Goal: Navigation & Orientation: Find specific page/section

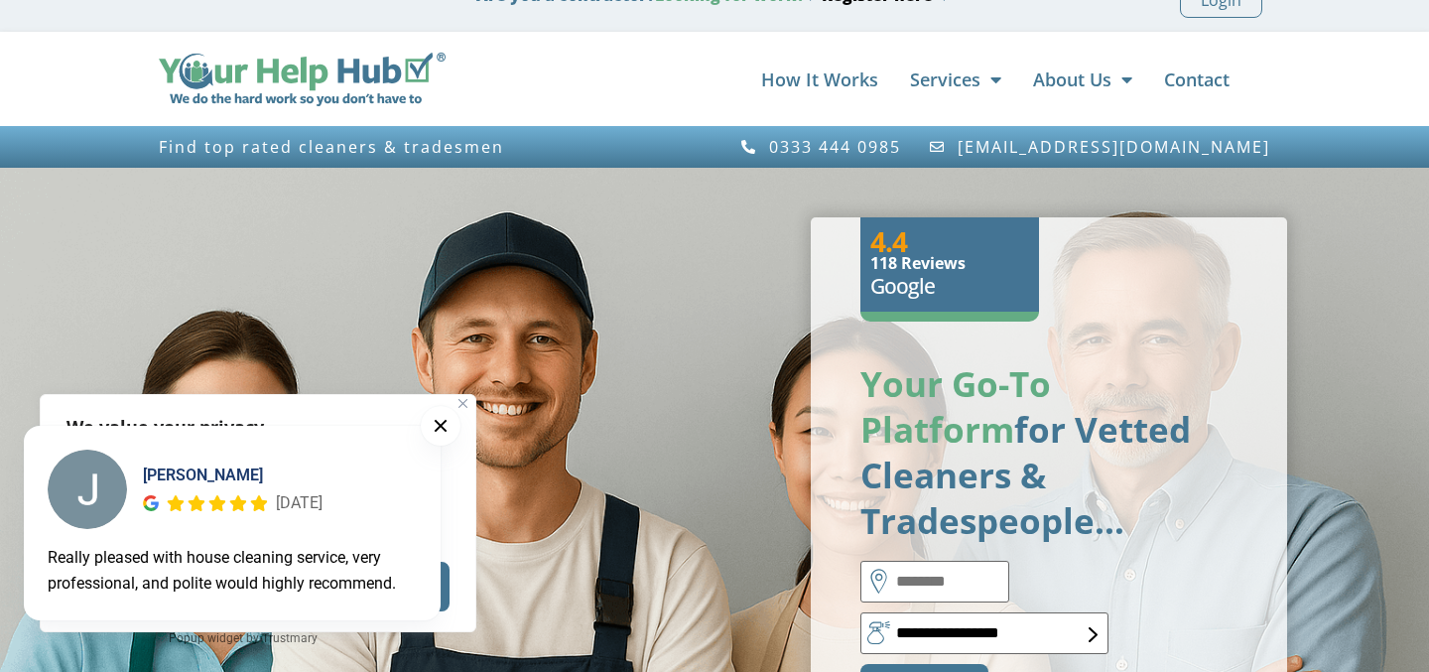
scroll to position [30, 0]
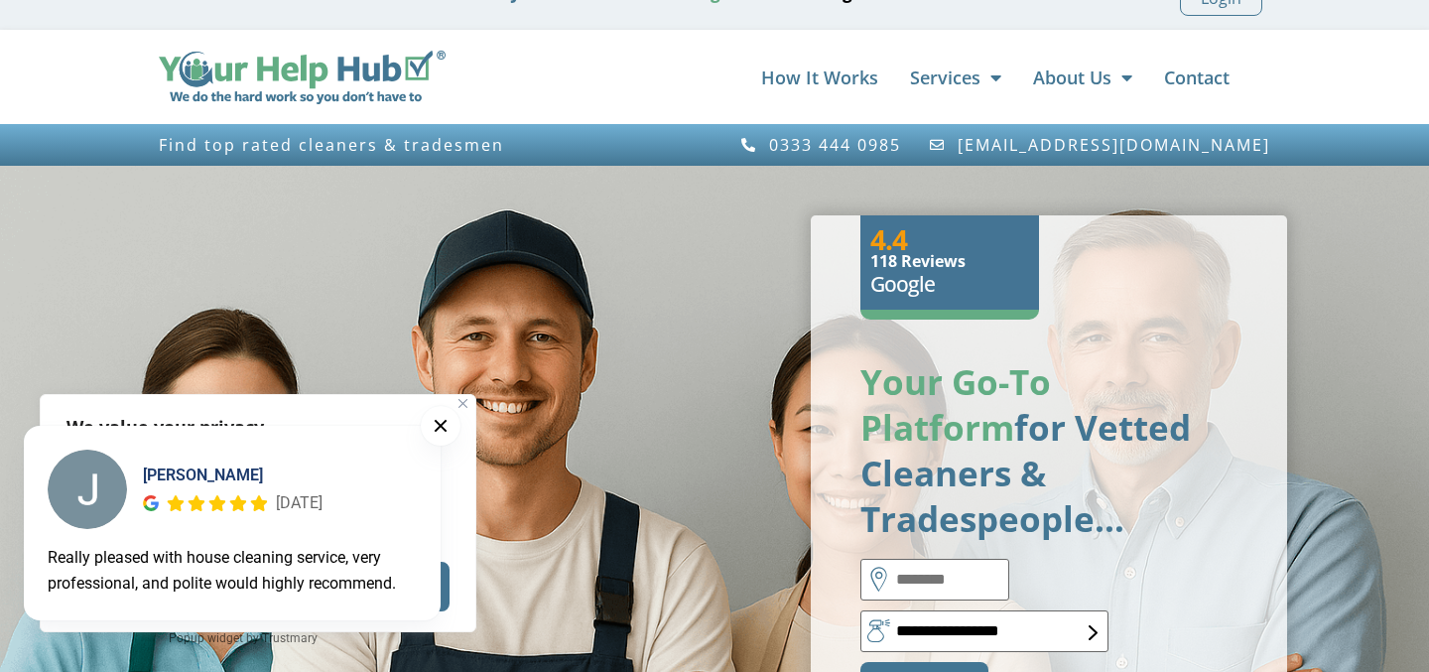
click at [464, 402] on div "[PERSON_NAME] [DATE] Really pleased with house cleaning service, very professio…" at bounding box center [243, 537] width 486 height 270
click at [444, 425] on button at bounding box center [441, 426] width 40 height 40
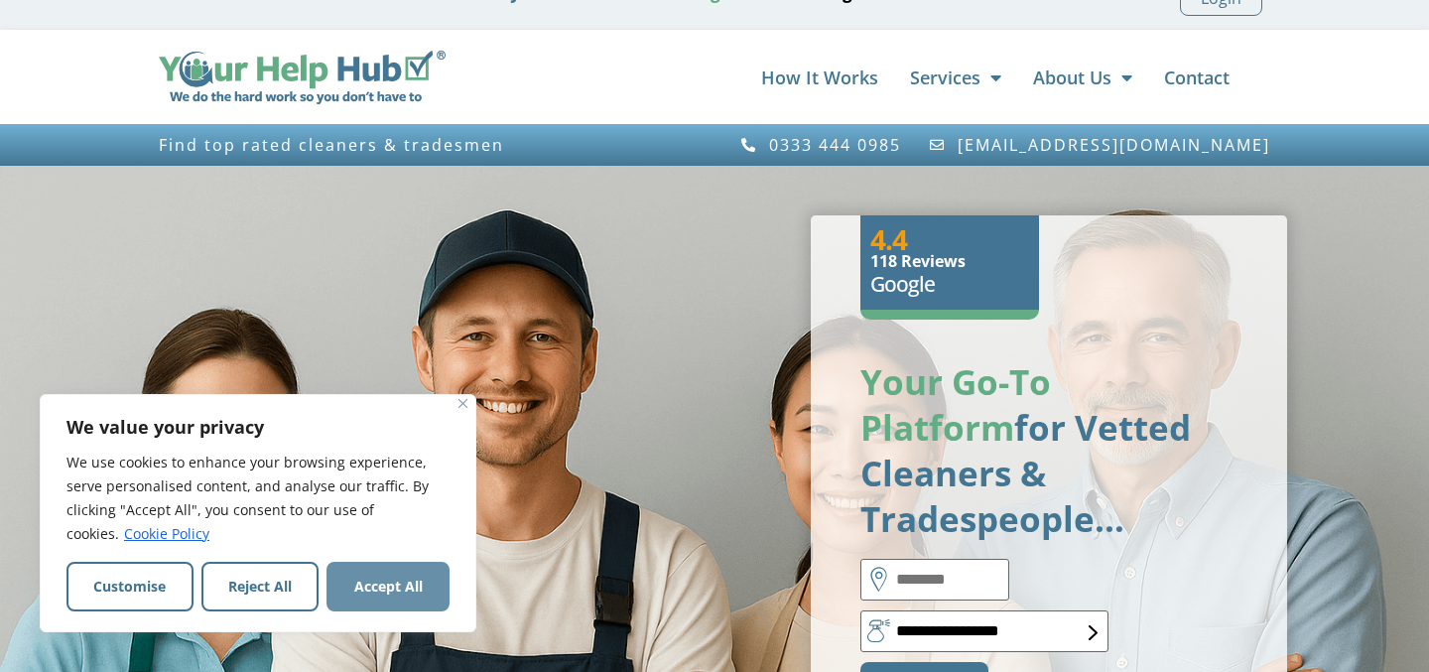
click at [405, 567] on button "Accept All" at bounding box center [387, 587] width 123 height 50
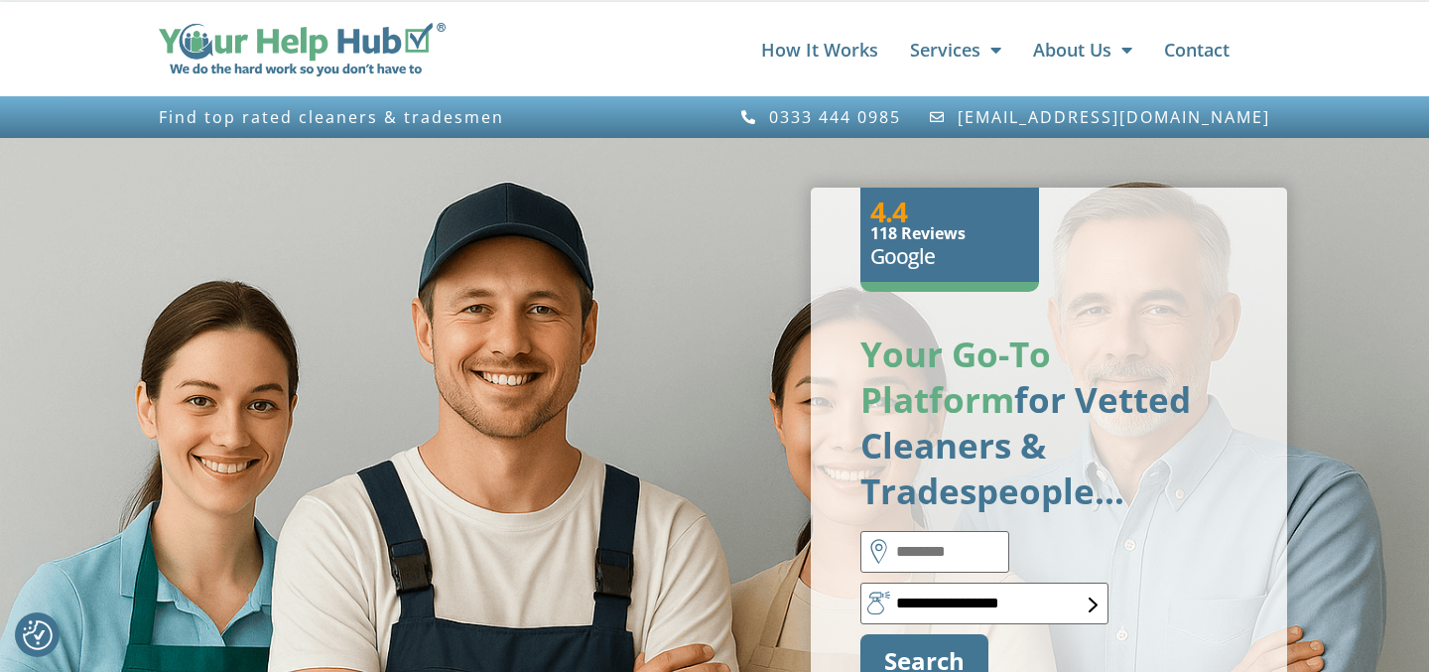
scroll to position [0, 0]
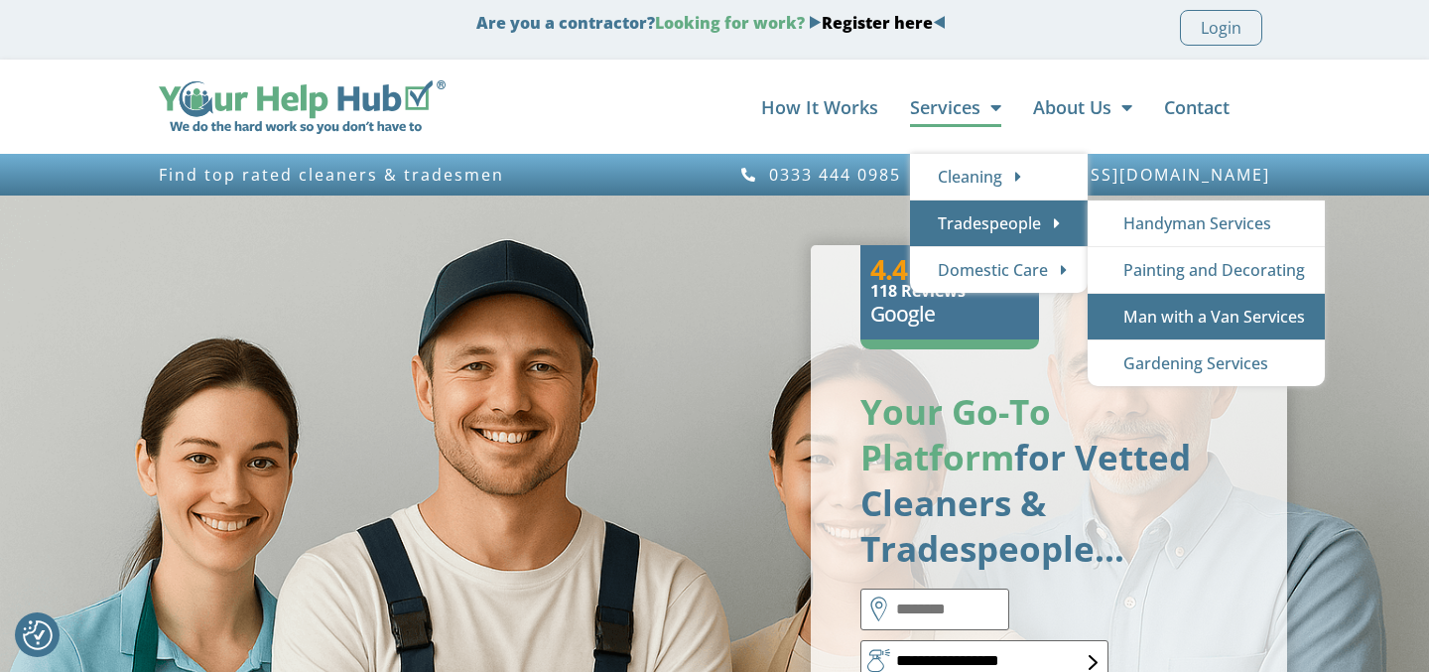
click at [1190, 325] on link "Man with a Van Services" at bounding box center [1205, 317] width 237 height 46
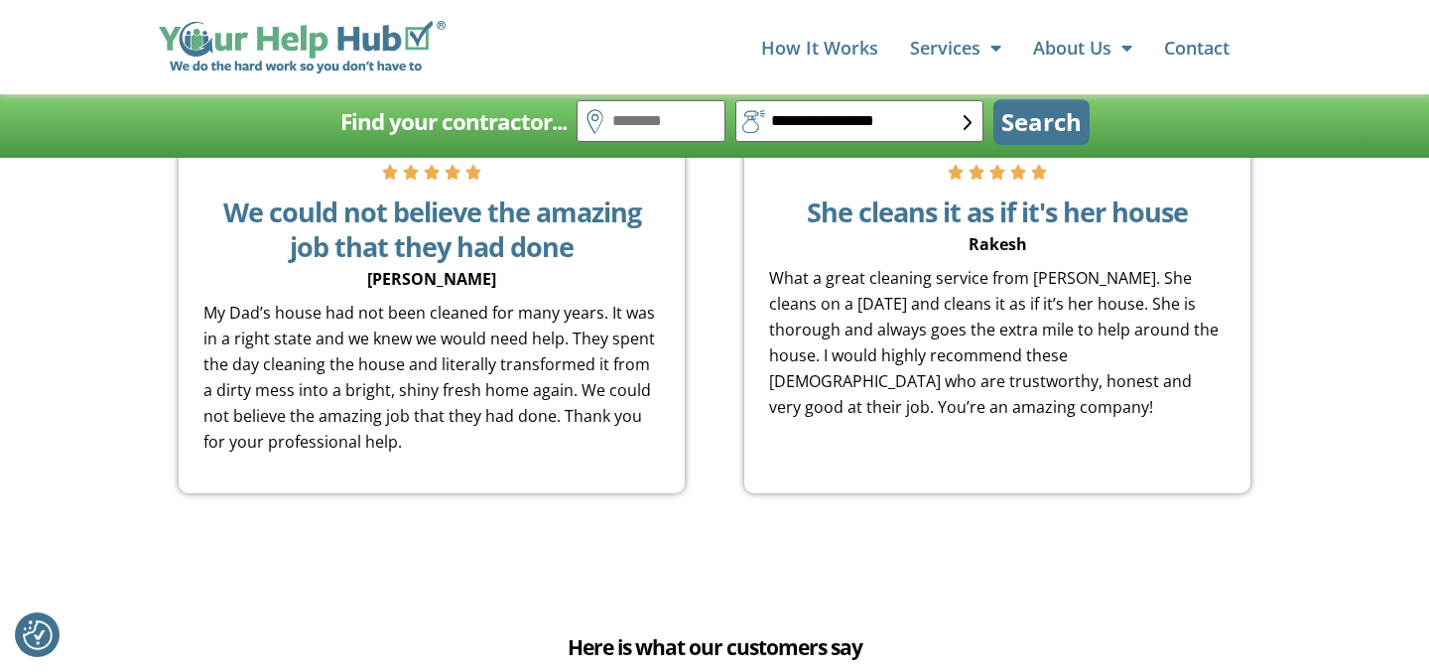
scroll to position [1850, 0]
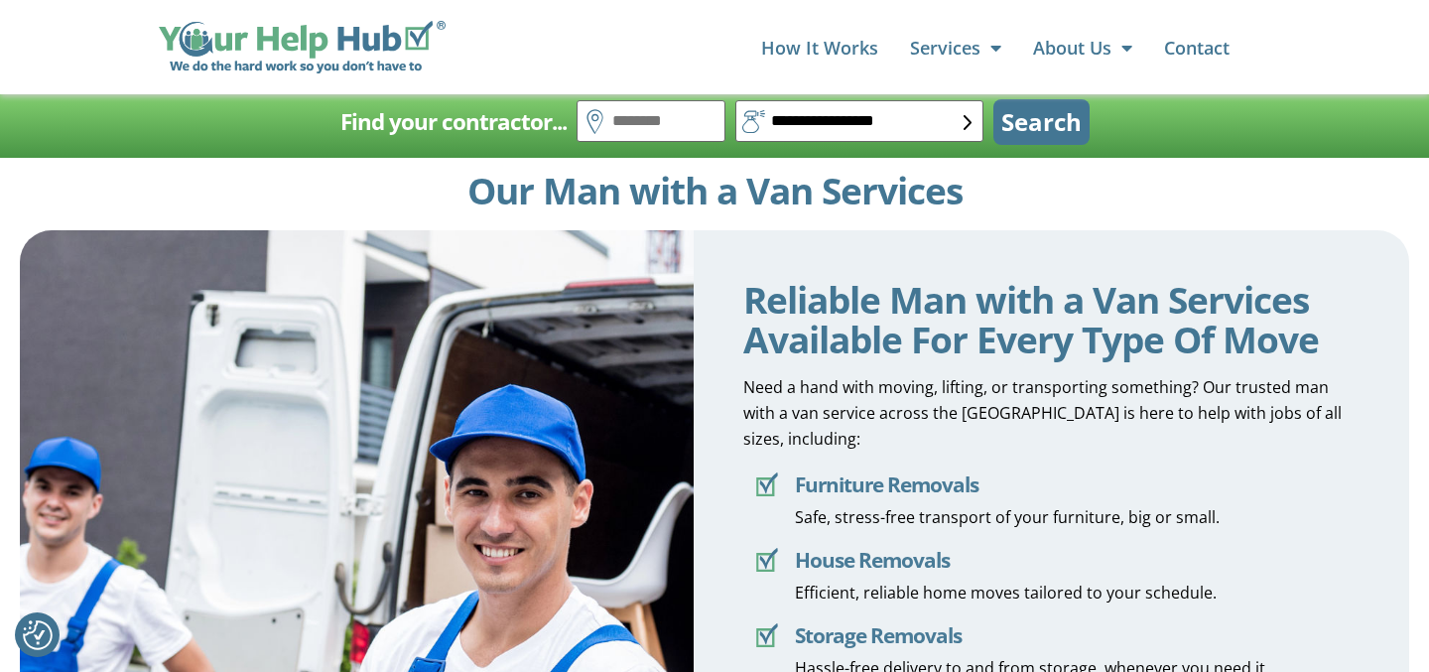
click at [299, 35] on img at bounding box center [302, 48] width 287 height 54
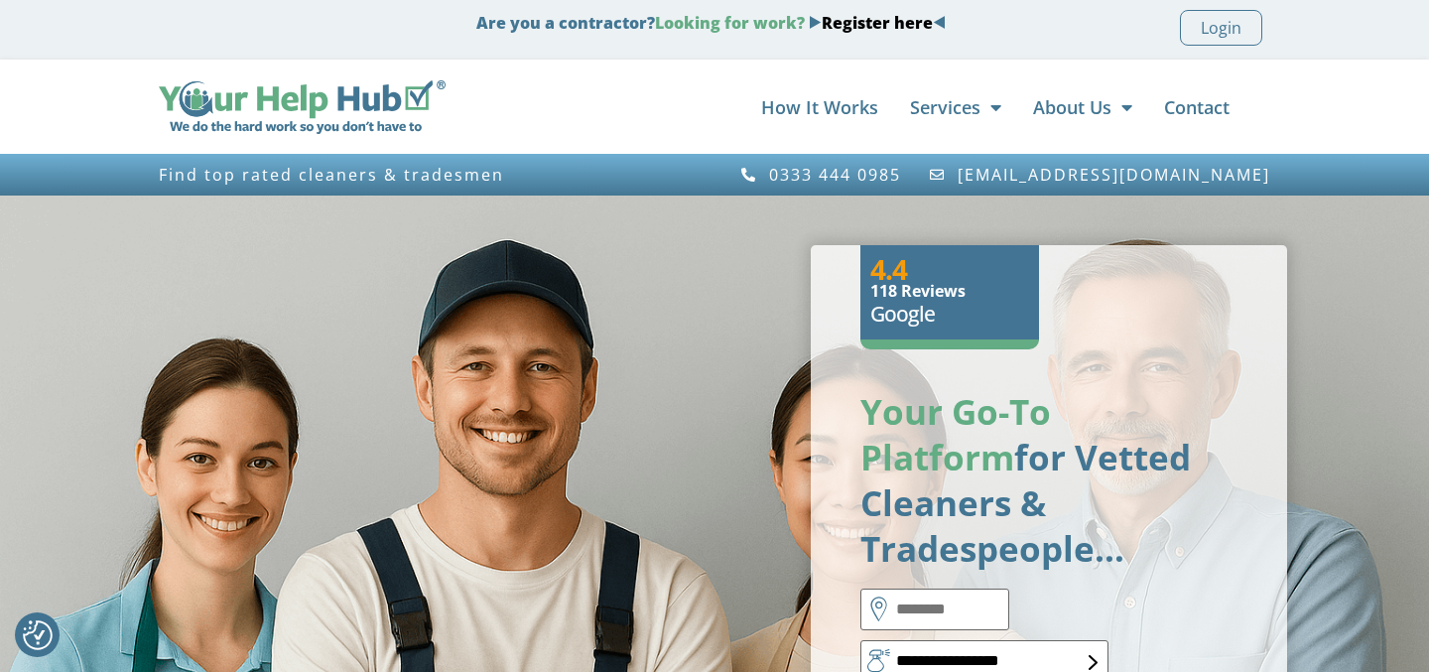
click at [891, 283] on h6 "118 Reviews" at bounding box center [949, 291] width 159 height 16
copy div "118 Reviews"
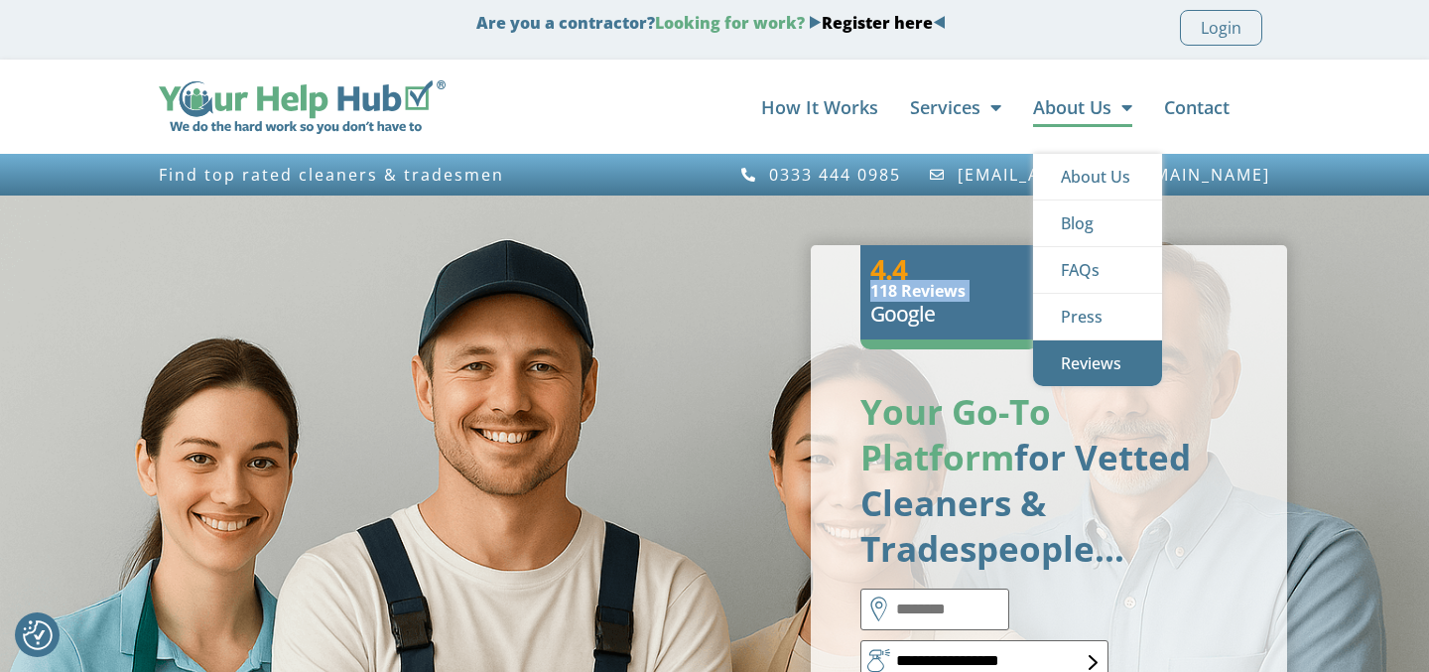
click at [1087, 364] on link "Reviews" at bounding box center [1097, 363] width 129 height 46
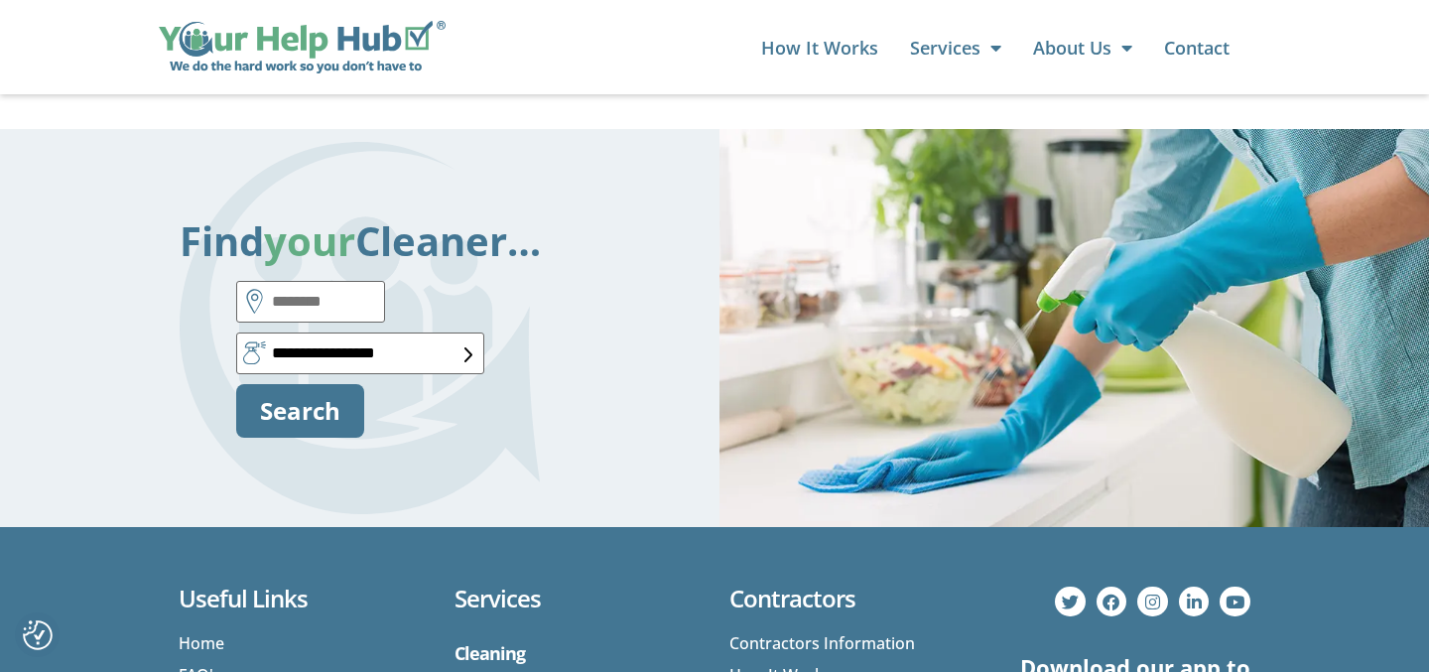
scroll to position [5193, 0]
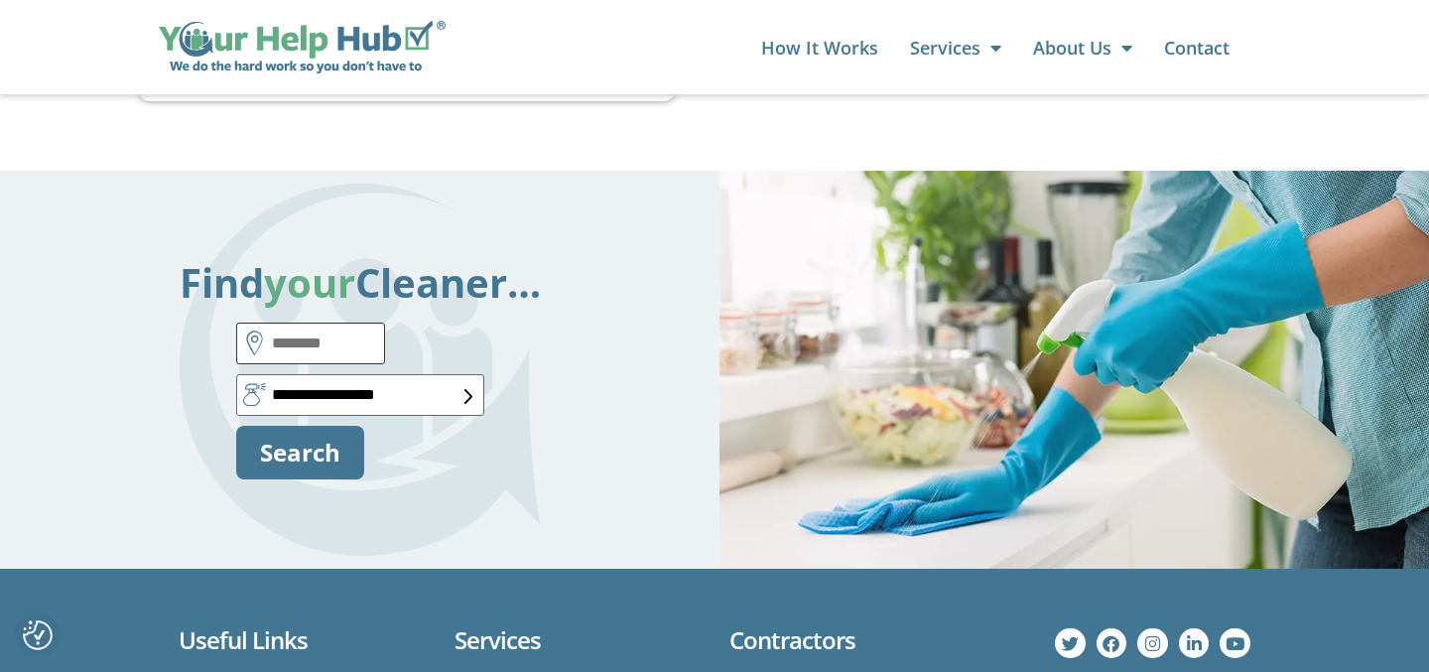
scroll to position [5070, 0]
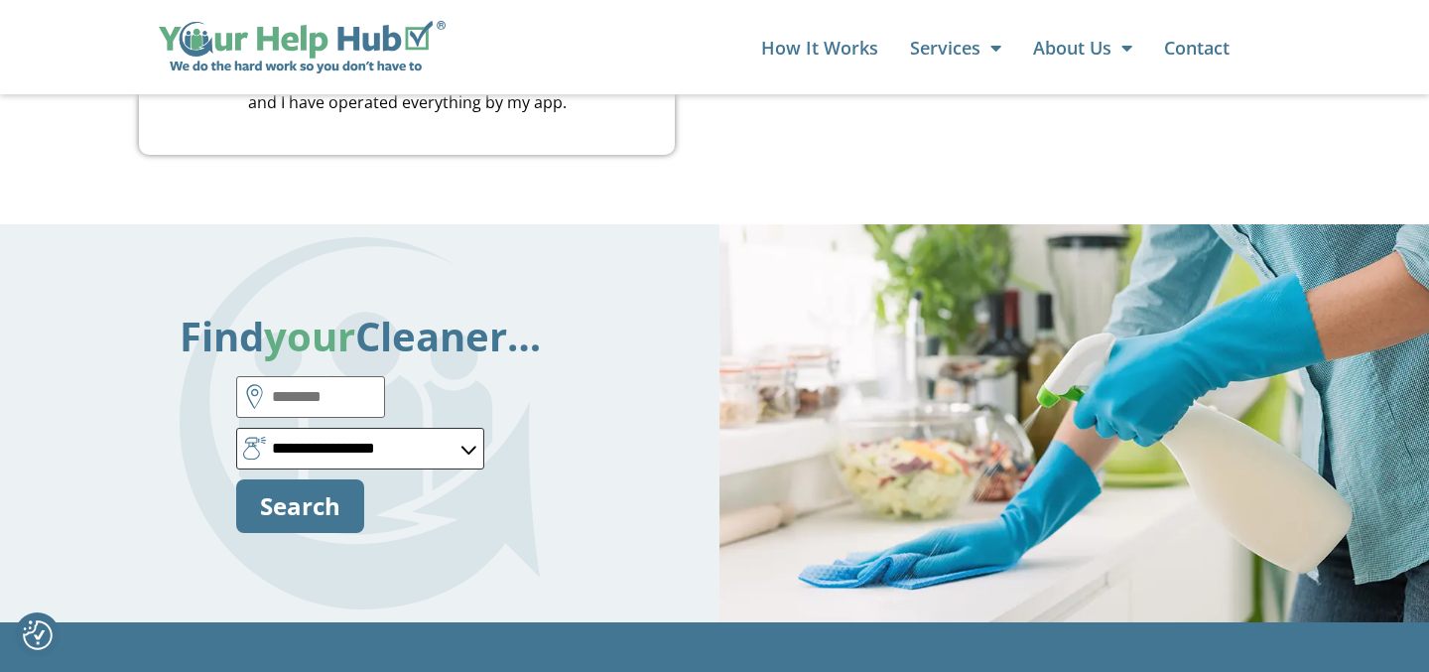
click at [412, 428] on select "**********" at bounding box center [360, 449] width 248 height 42
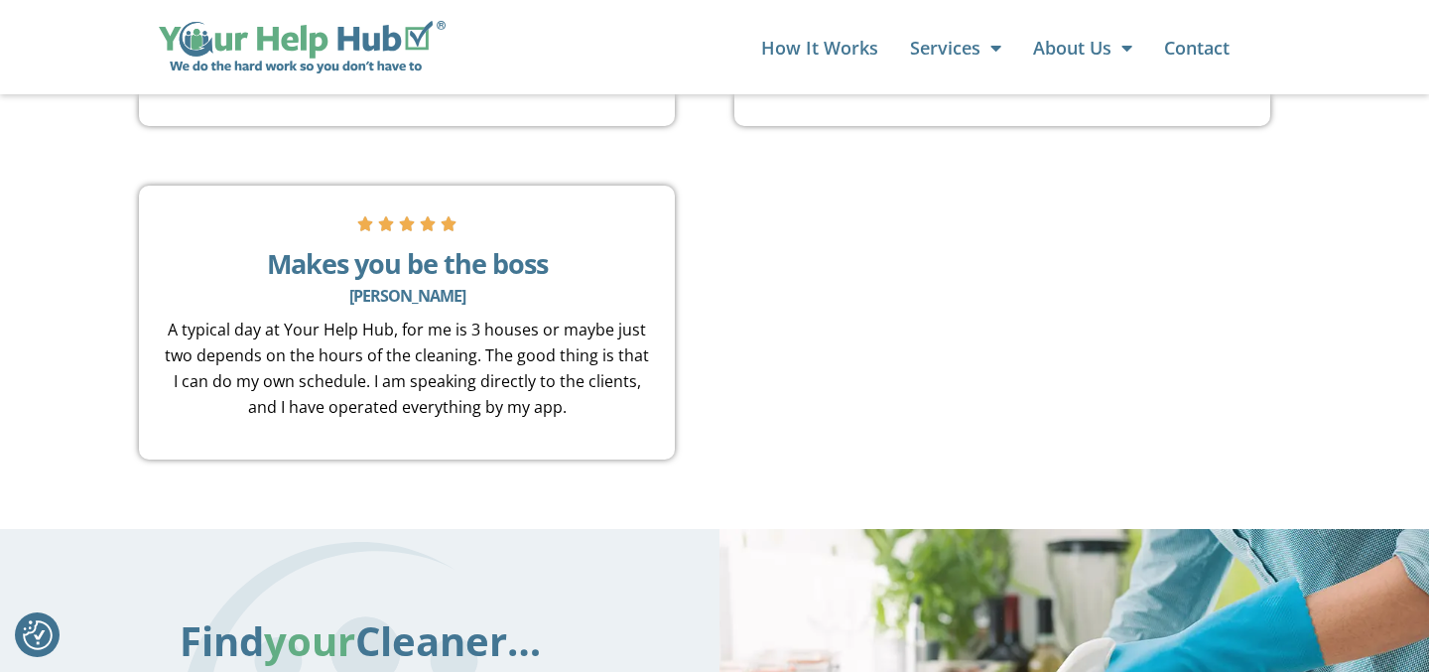
scroll to position [4452, 0]
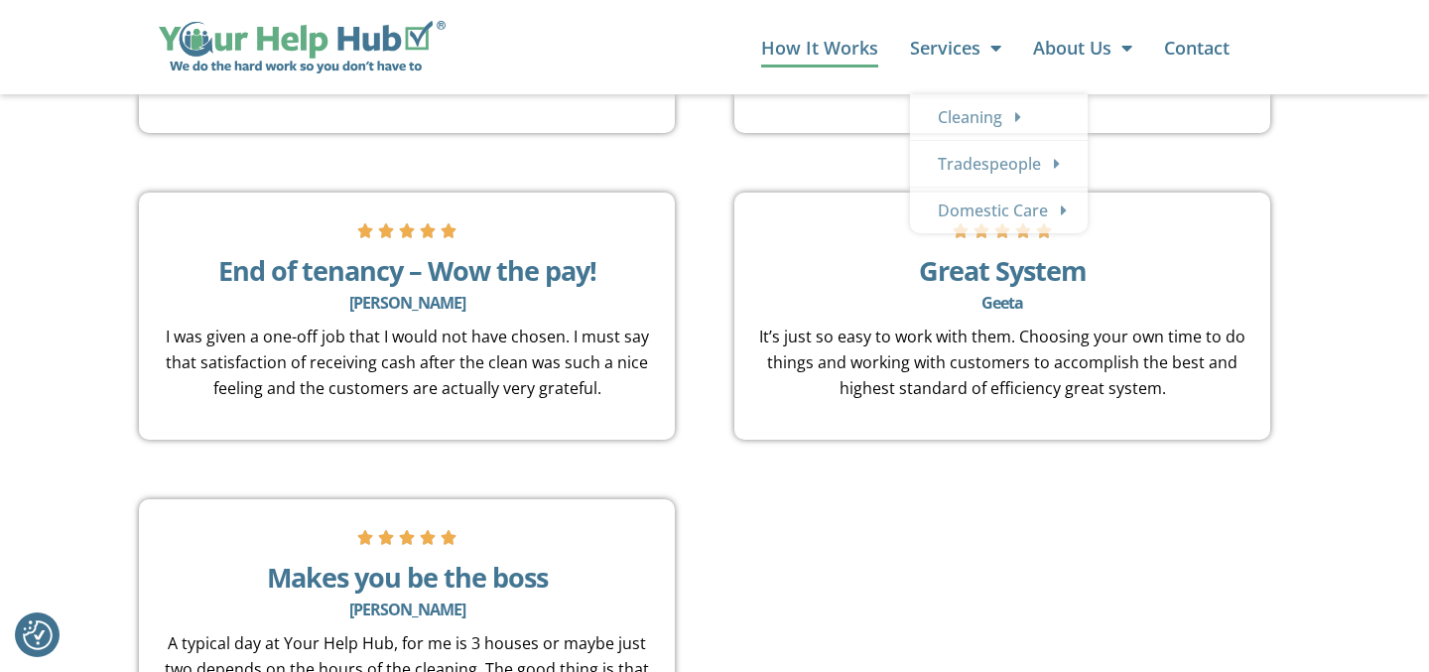
click at [852, 41] on link "How It Works" at bounding box center [819, 48] width 117 height 40
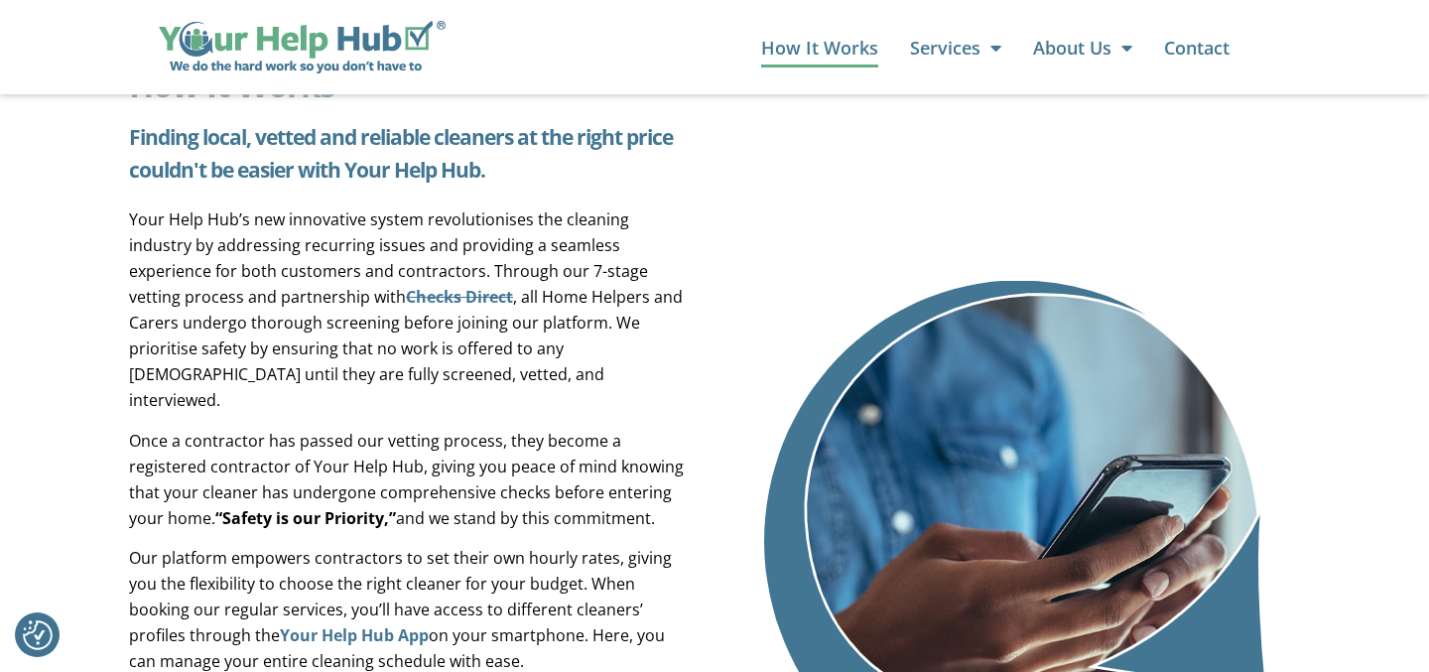
scroll to position [190, 0]
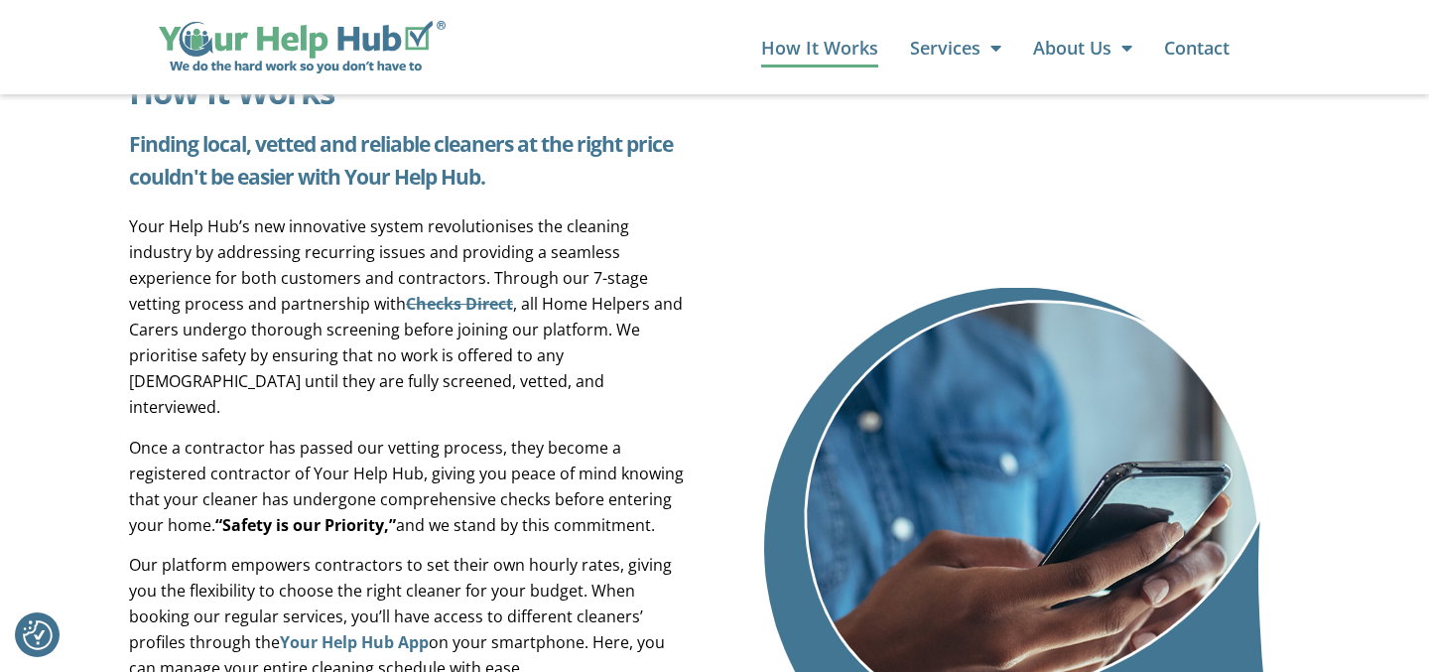
click at [320, 278] on p "Your Help Hub’s new innovative system revolutionises the cleaning industry by a…" at bounding box center [409, 316] width 561 height 206
copy p "contractors"
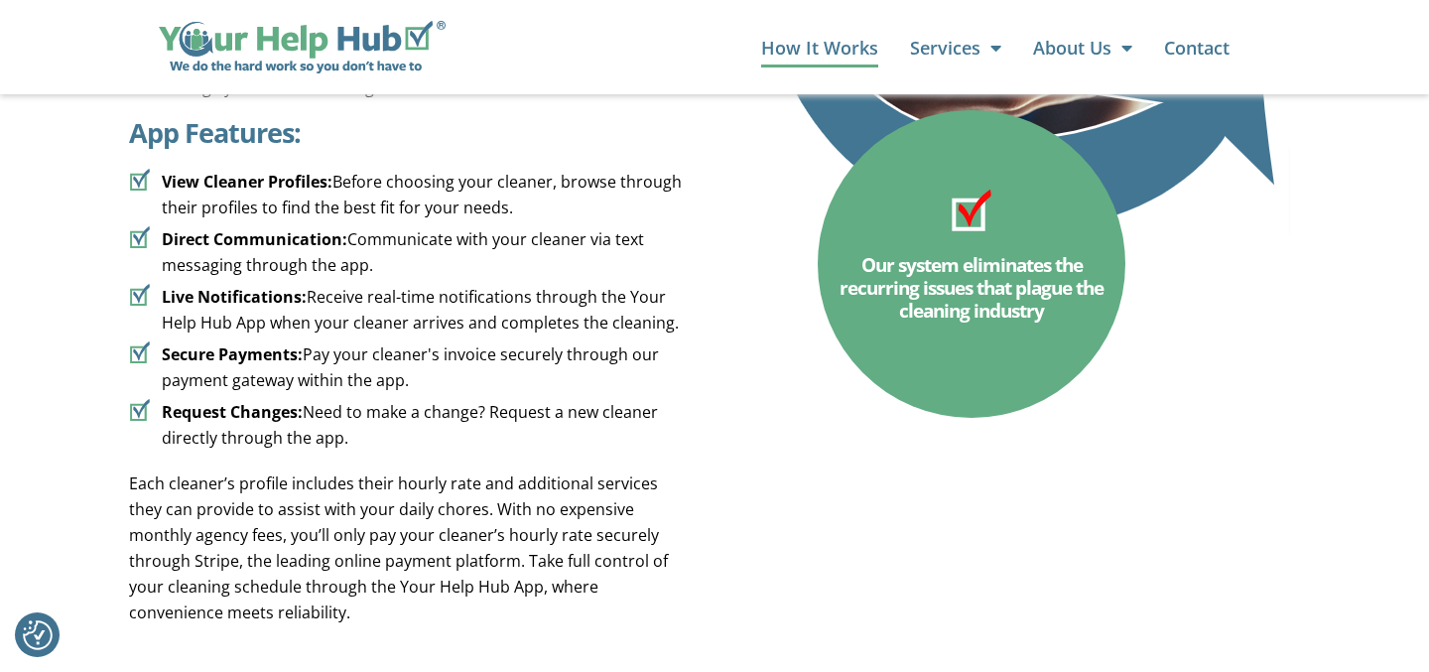
scroll to position [0, 0]
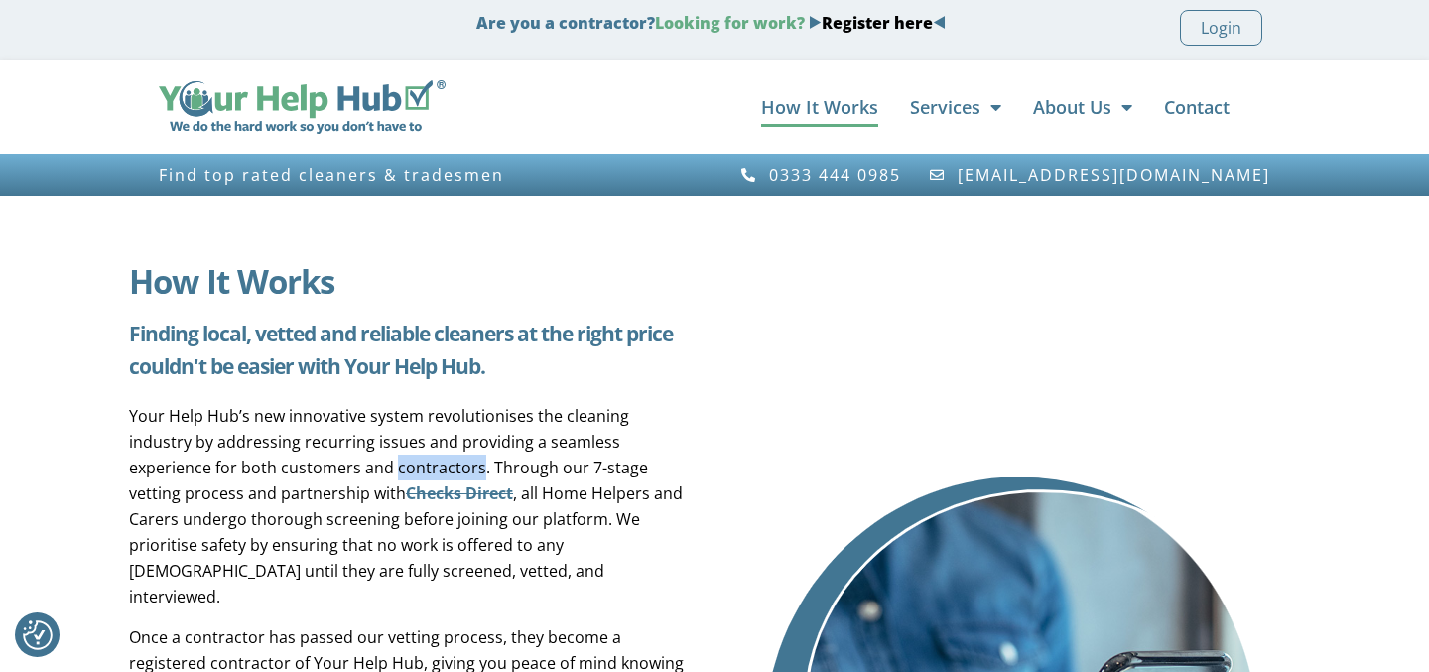
click at [406, 104] on img at bounding box center [302, 107] width 287 height 54
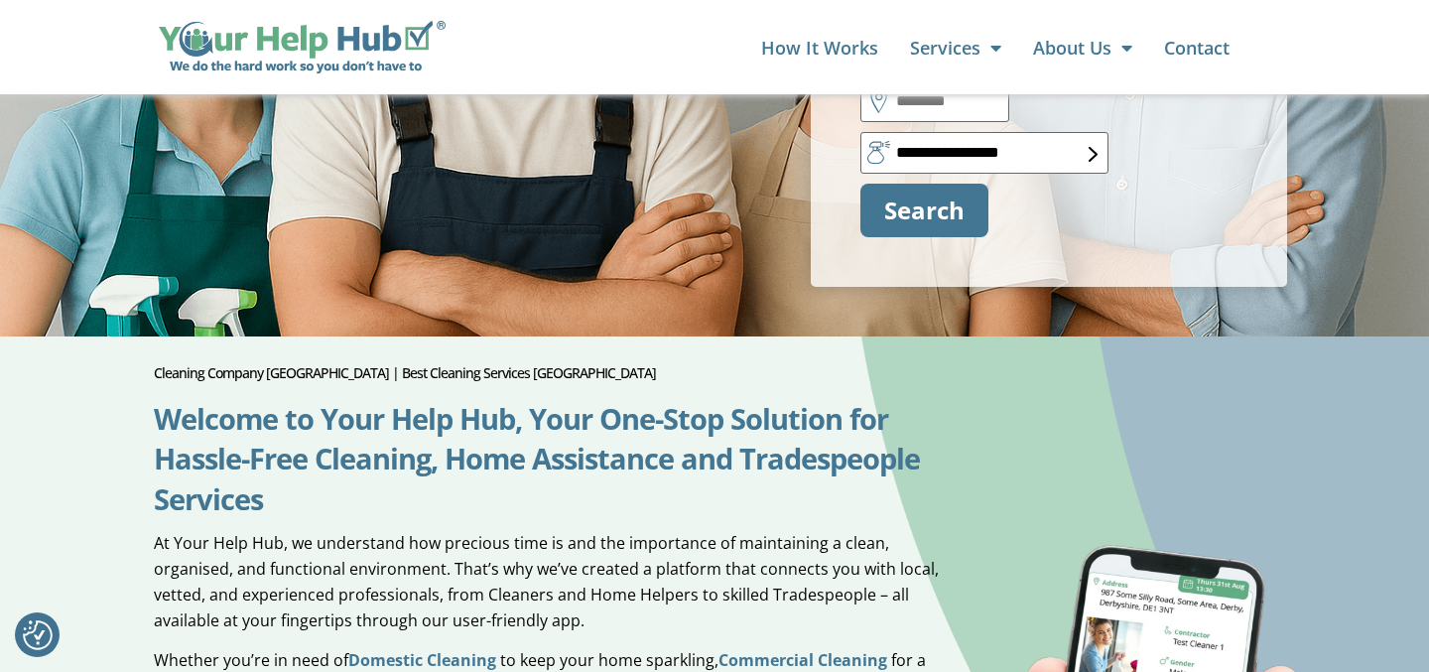
scroll to position [681, 0]
